Goal: Task Accomplishment & Management: Manage account settings

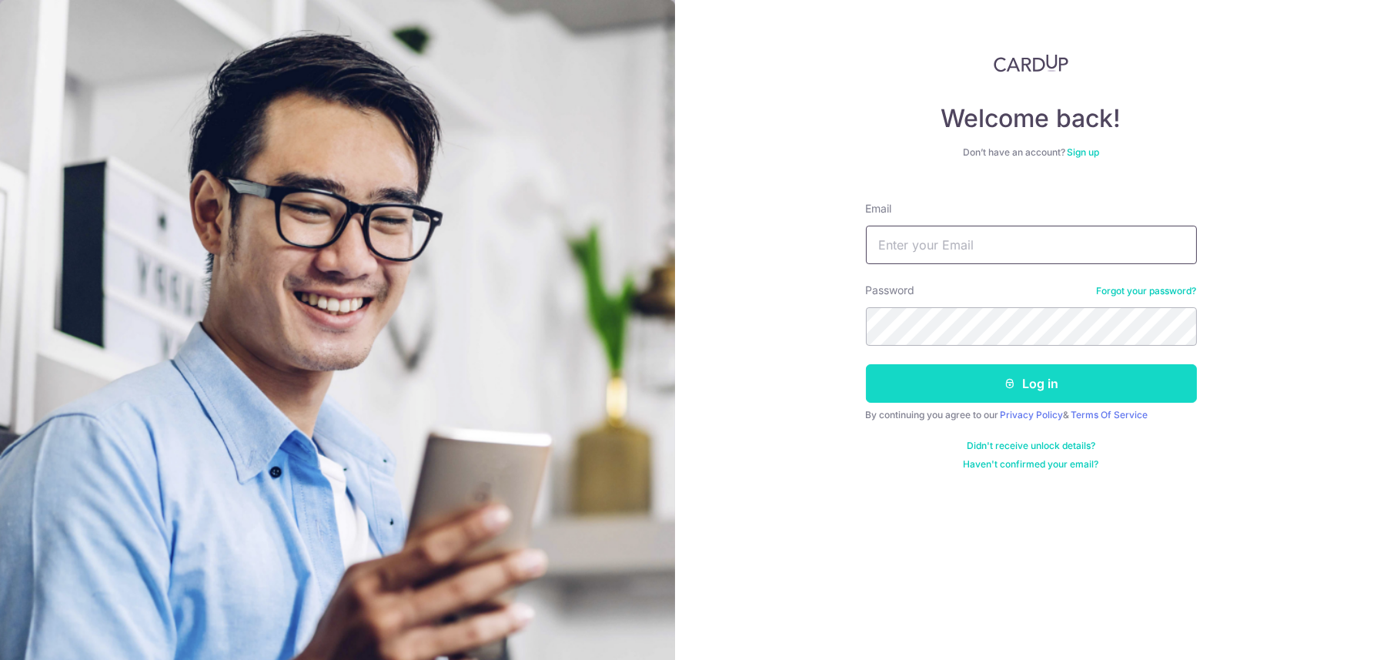
type input "[EMAIL_ADDRESS][DOMAIN_NAME]"
click at [948, 382] on button "Log in" at bounding box center [1031, 383] width 331 height 38
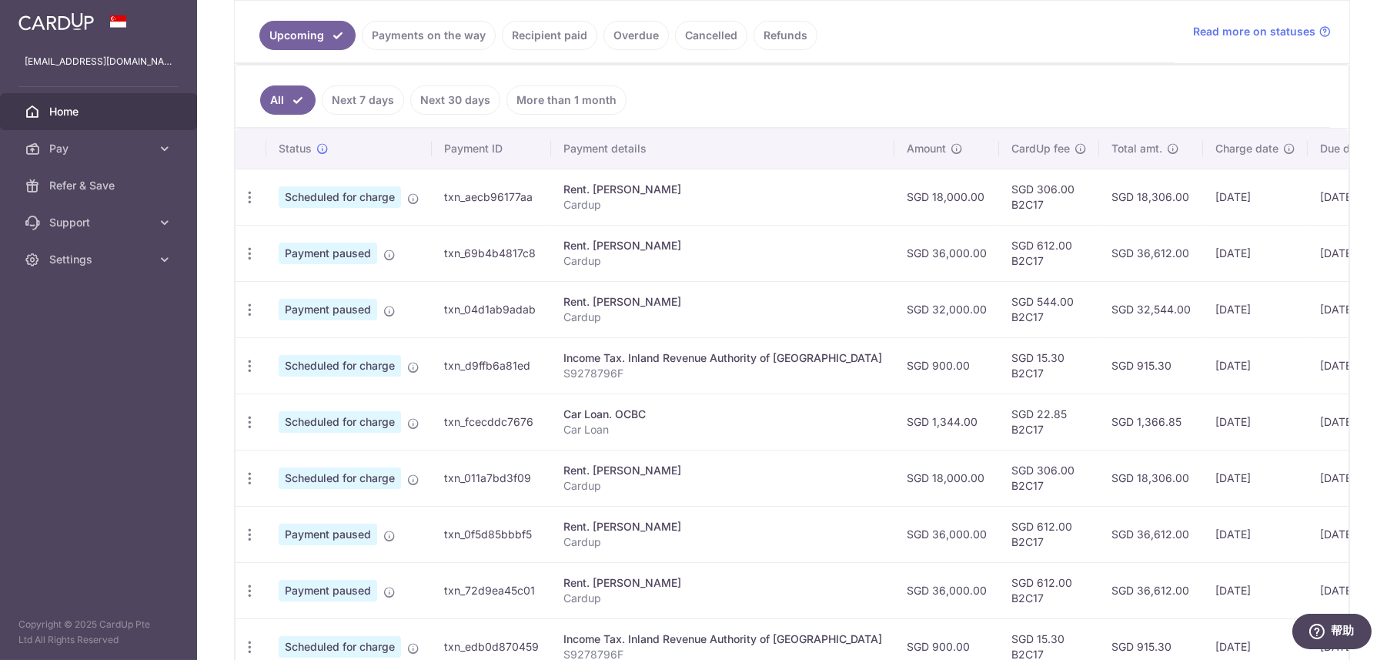
scroll to position [385, 0]
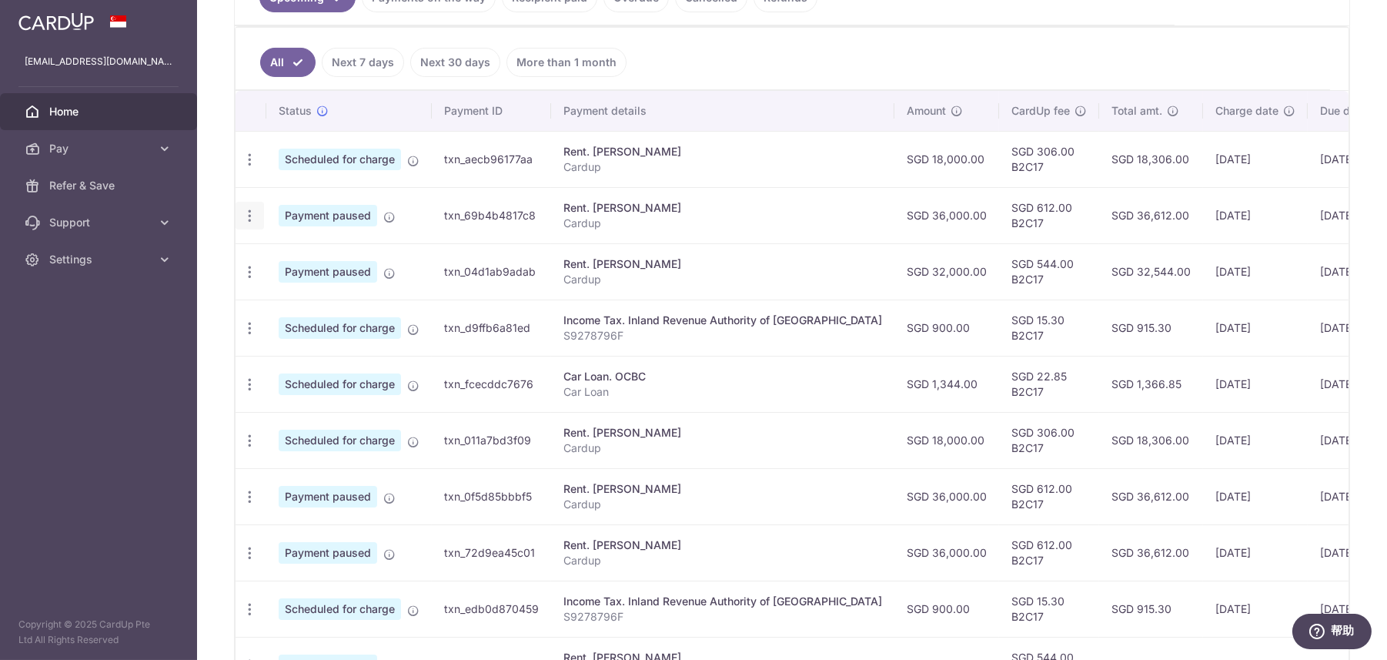
click at [249, 214] on icon "button" at bounding box center [250, 216] width 16 height 16
click at [303, 293] on span "Cancel payment" at bounding box center [331, 295] width 103 height 18
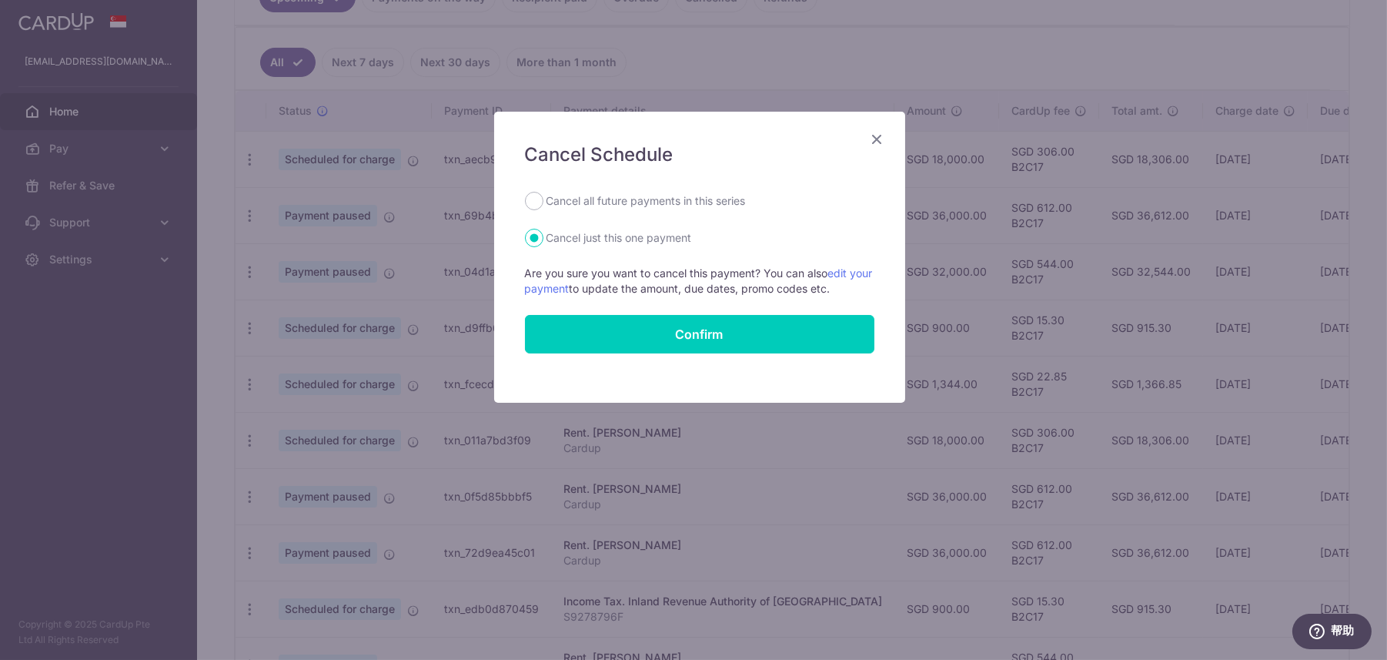
click at [606, 204] on label "Cancel all future payments in this series" at bounding box center [646, 201] width 199 height 18
click at [543, 204] on input "Cancel all future payments in this series" at bounding box center [534, 201] width 18 height 18
radio input "true"
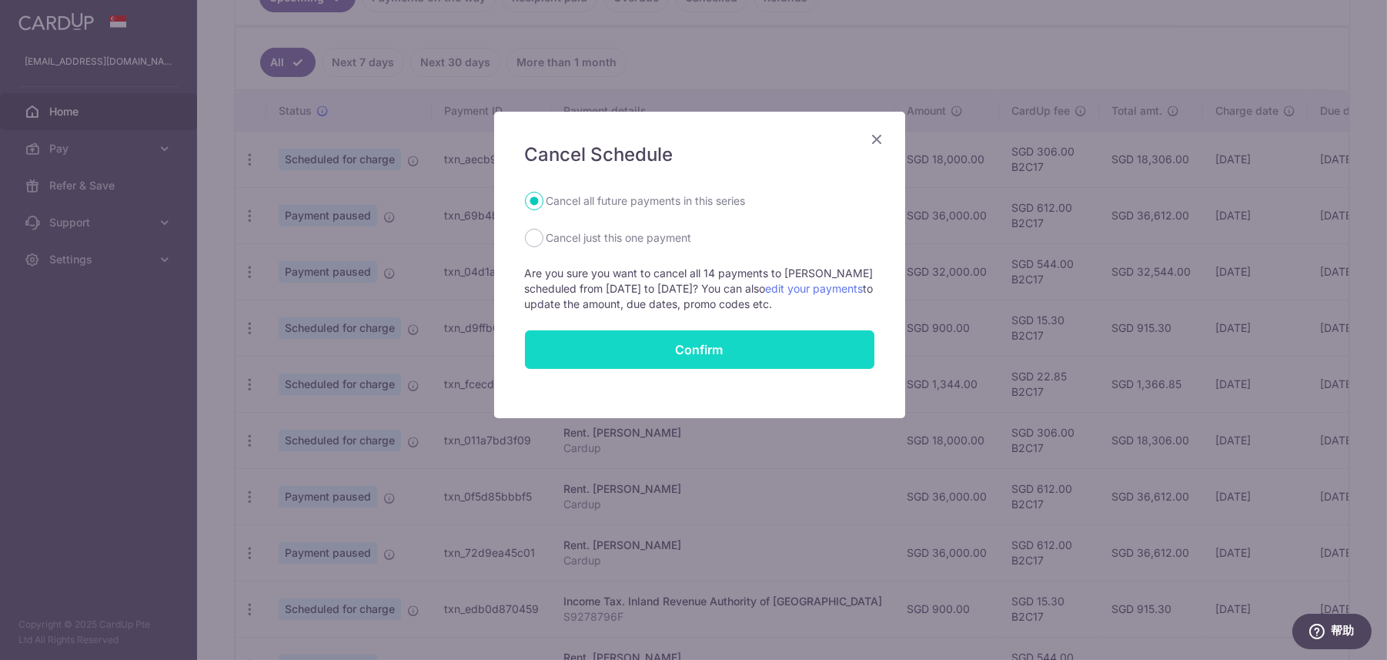
click at [639, 339] on button "Confirm" at bounding box center [699, 349] width 349 height 38
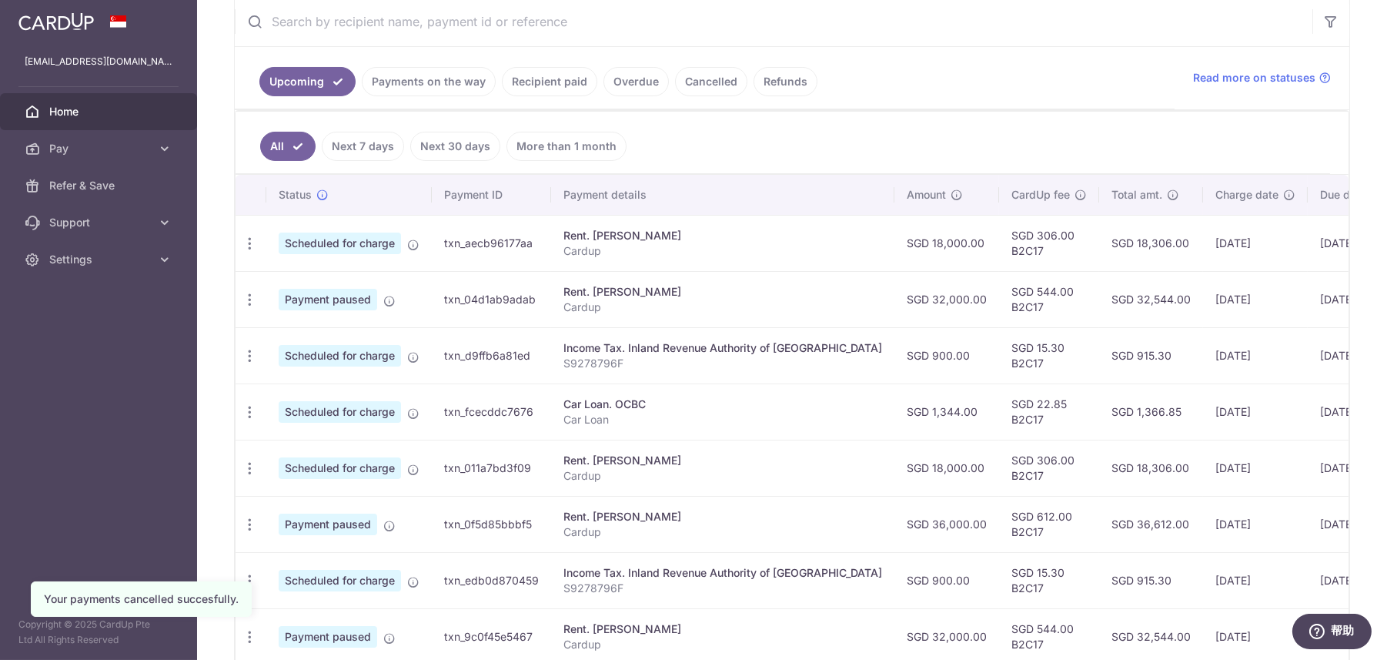
scroll to position [300, 0]
click at [249, 302] on icon "button" at bounding box center [250, 301] width 16 height 16
click at [318, 375] on span "Cancel payment" at bounding box center [331, 380] width 103 height 18
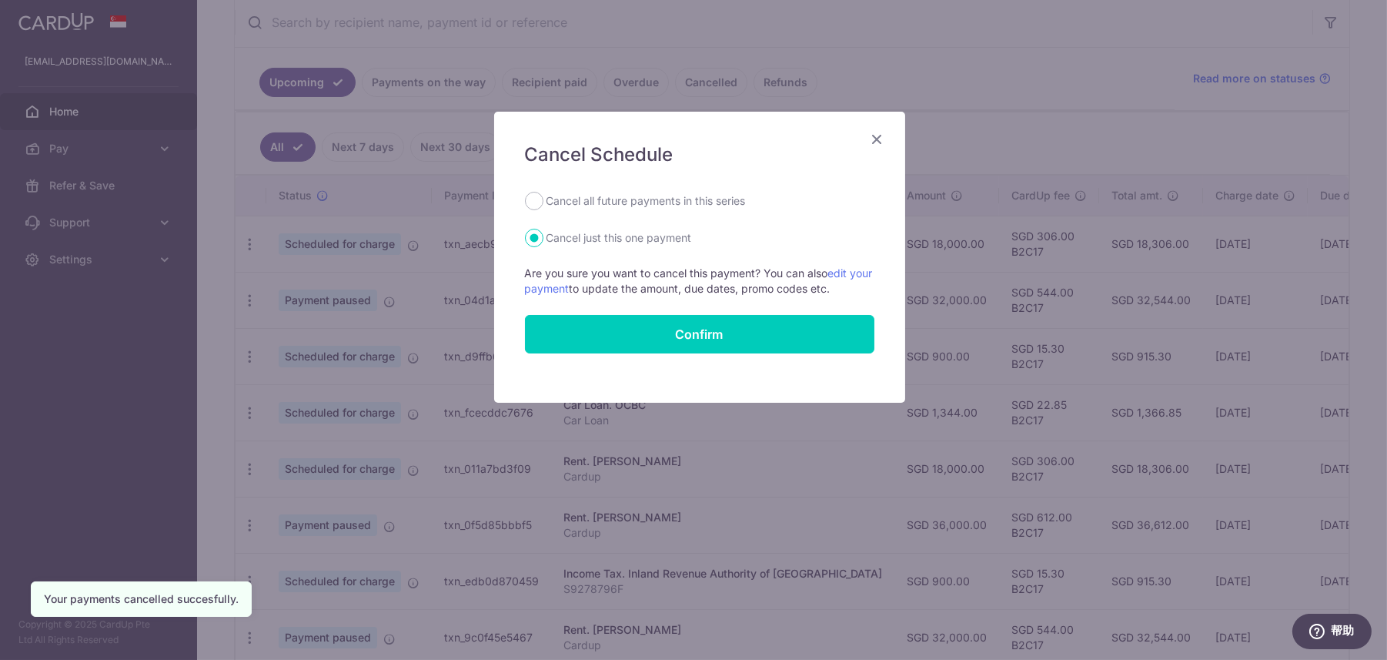
click at [652, 201] on label "Cancel all future payments in this series" at bounding box center [646, 201] width 199 height 18
click at [543, 201] on input "Cancel all future payments in this series" at bounding box center [534, 201] width 18 height 18
radio input "true"
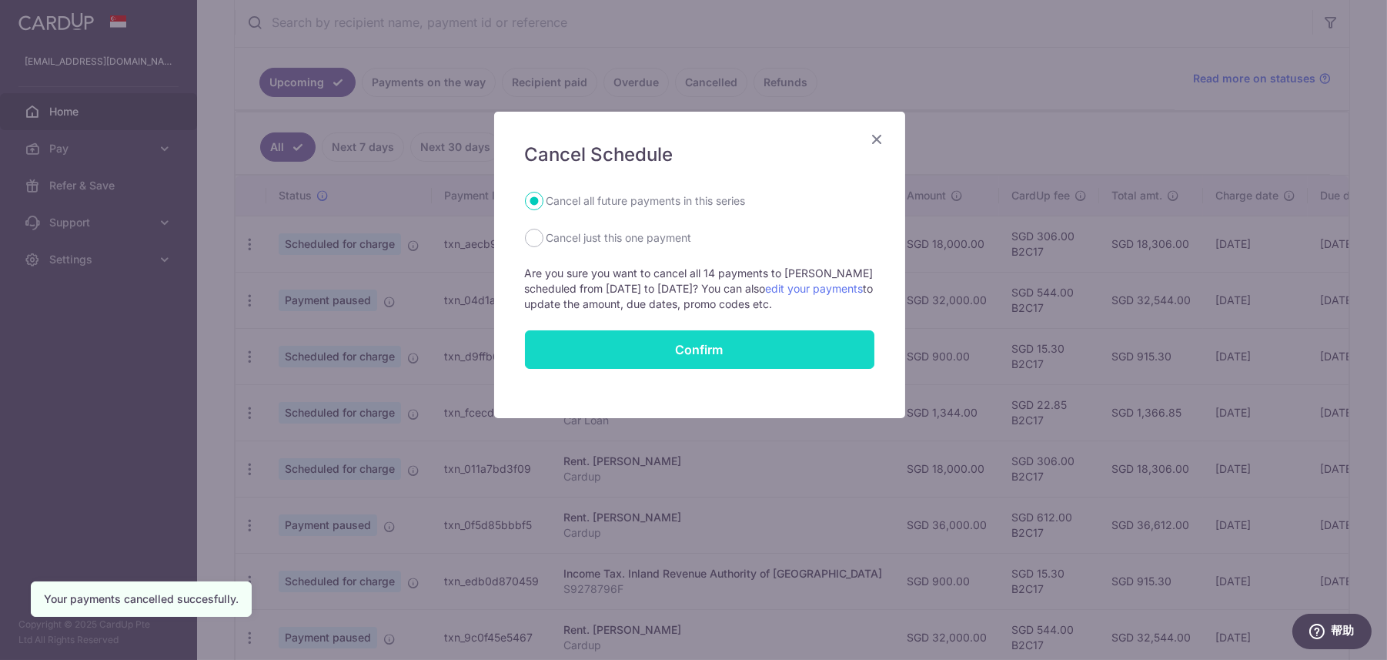
click at [654, 349] on button "Confirm" at bounding box center [699, 349] width 349 height 38
